Goal: Task Accomplishment & Management: Manage account settings

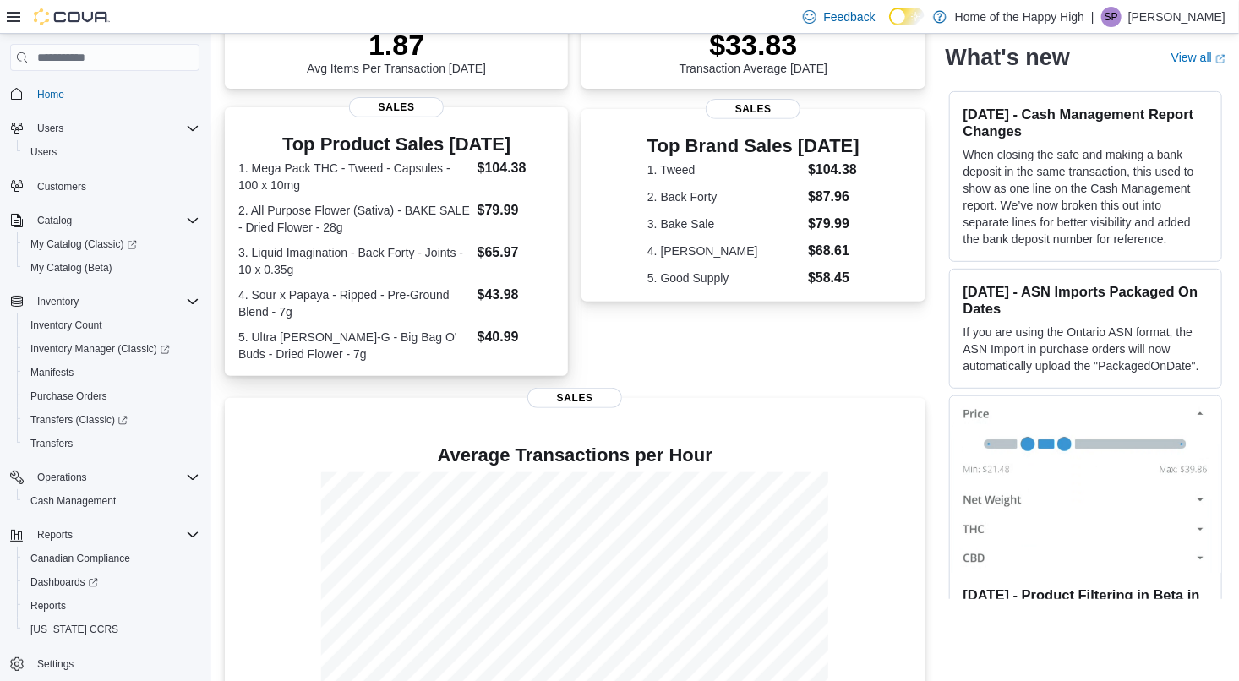
scroll to position [354, 0]
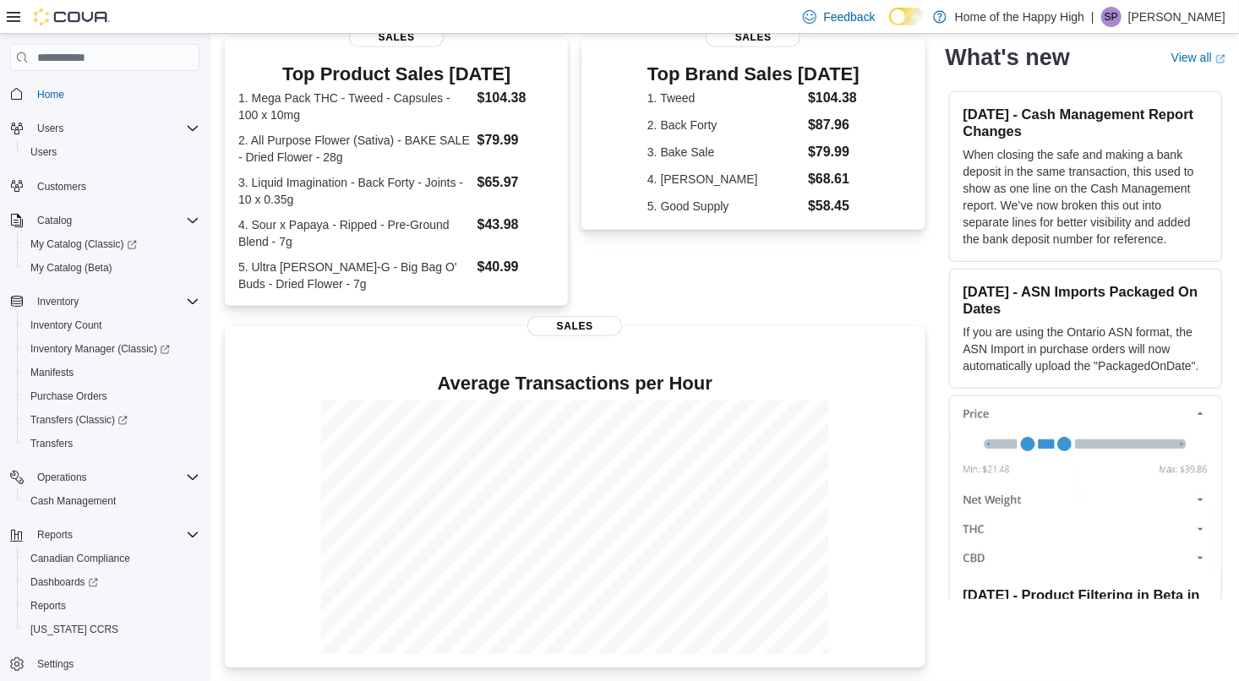
click at [1208, 18] on p "[PERSON_NAME]" at bounding box center [1176, 17] width 97 height 20
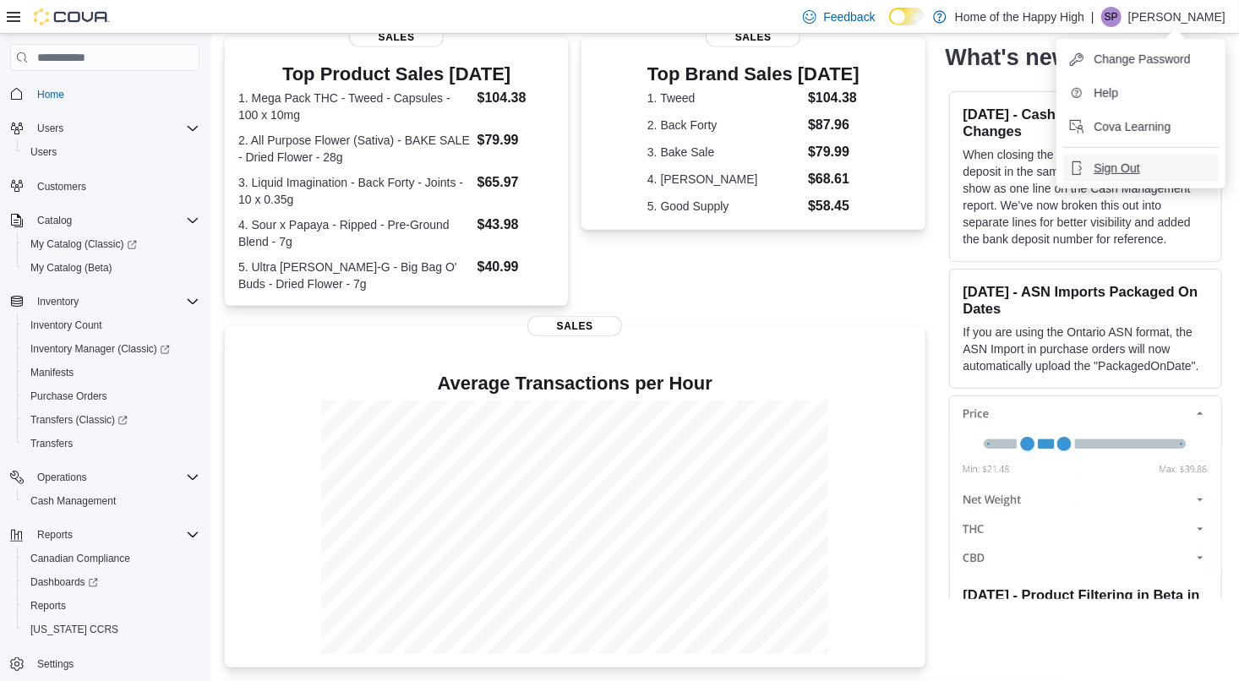
click at [1116, 162] on span "Sign Out" at bounding box center [1117, 168] width 46 height 17
